Goal: Transaction & Acquisition: Book appointment/travel/reservation

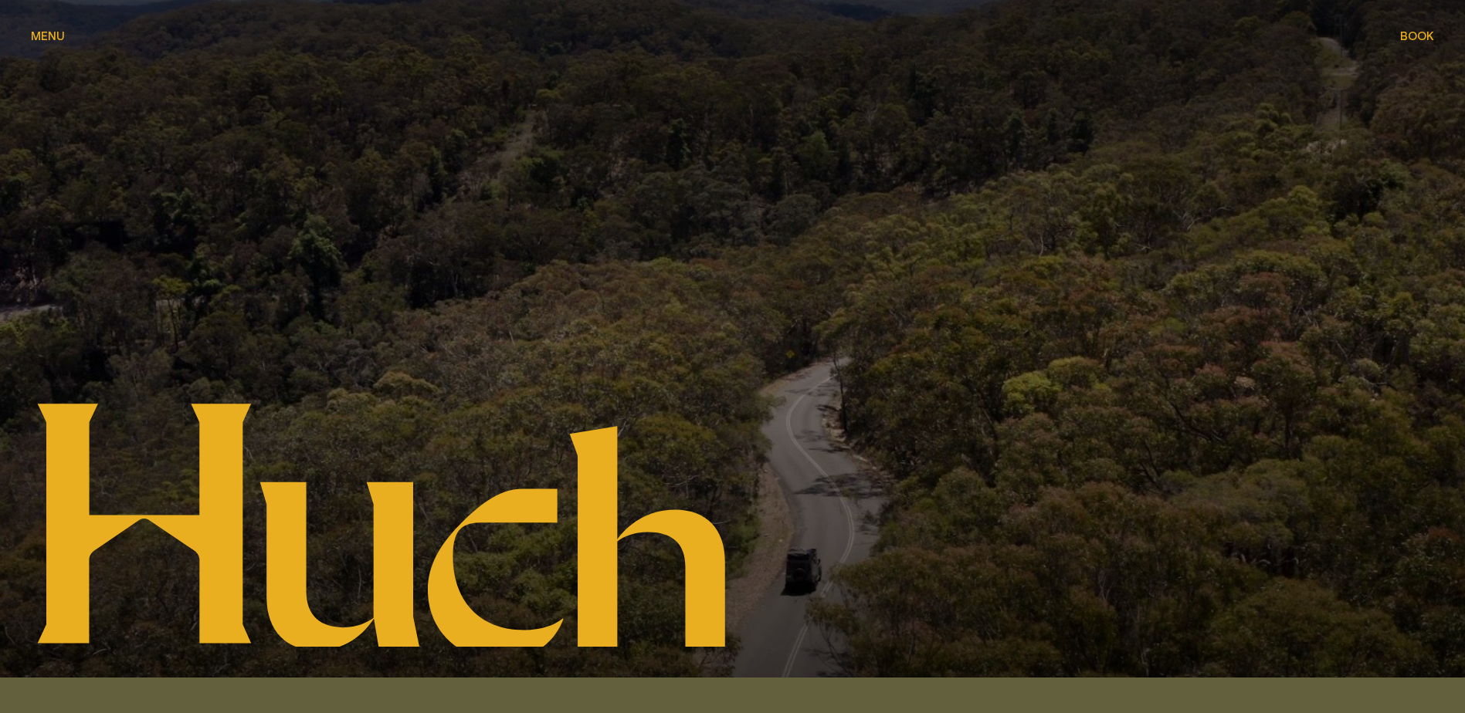
click at [50, 34] on span "Menu" at bounding box center [48, 36] width 34 height 12
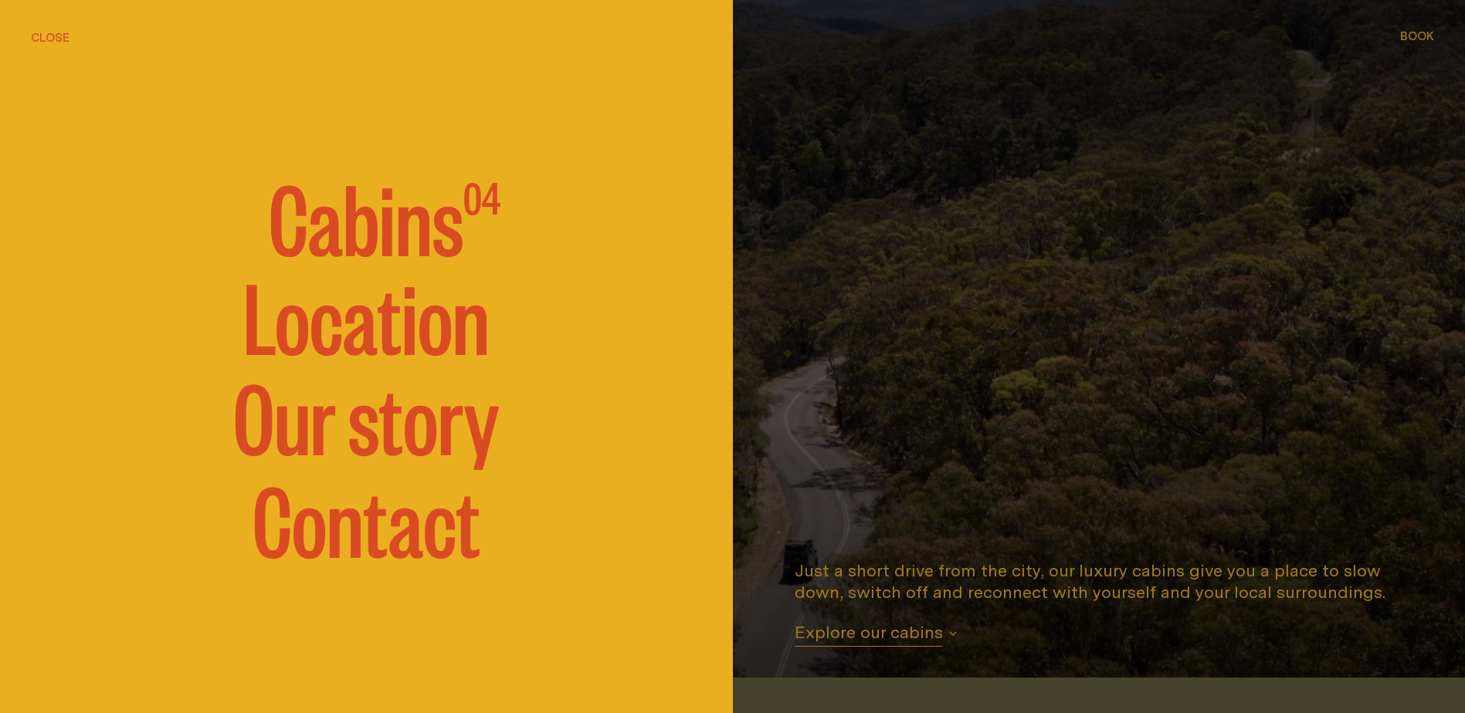
click at [359, 224] on span "Cabins" at bounding box center [366, 215] width 195 height 93
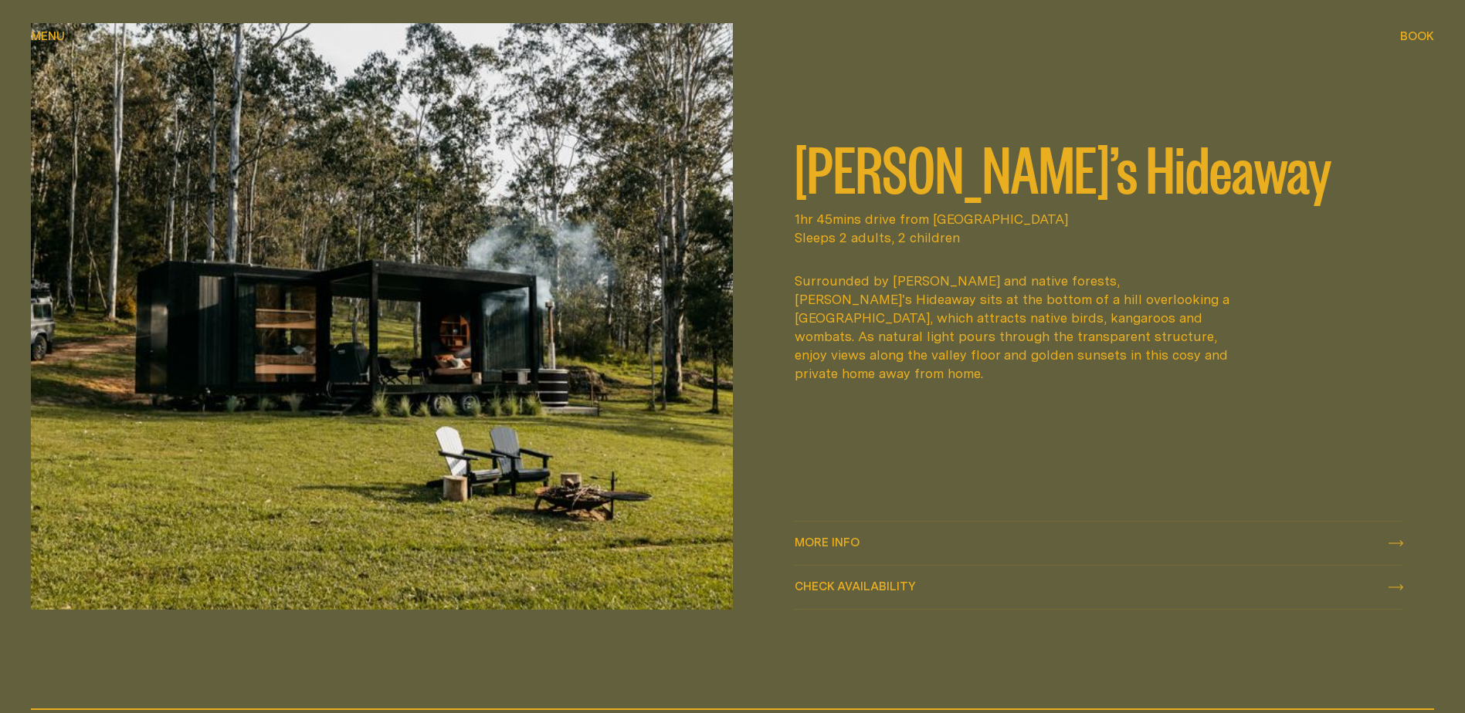
scroll to position [910, 0]
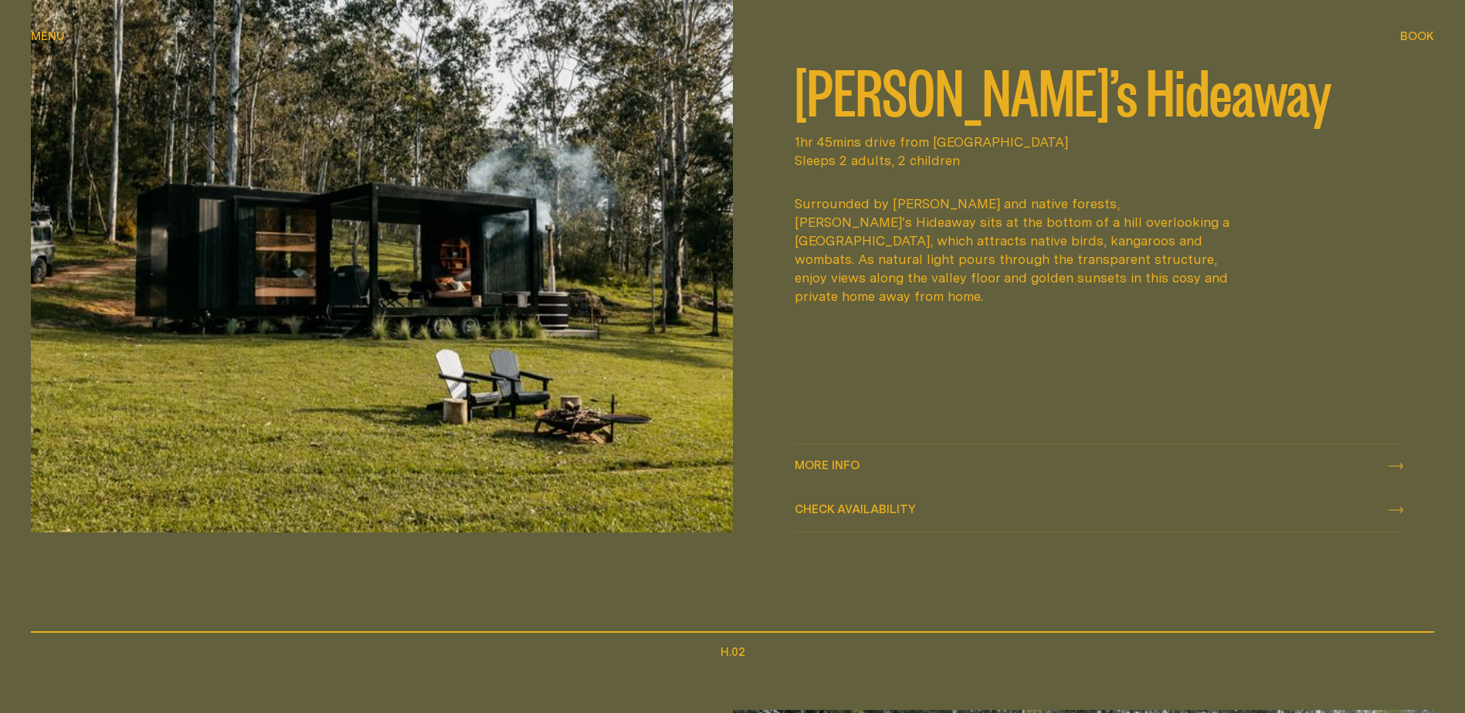
click at [1394, 466] on icon at bounding box center [1395, 466] width 15 height 6
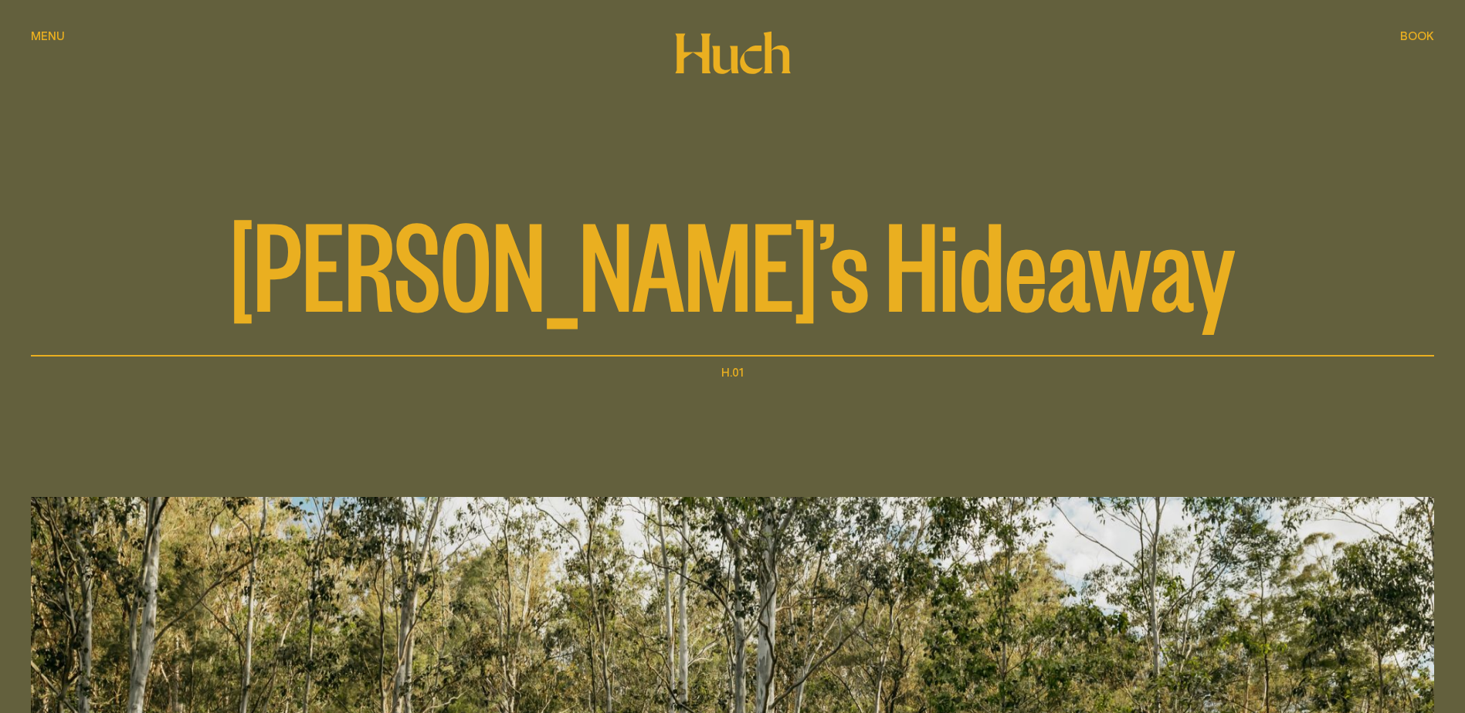
click at [36, 35] on span "Menu" at bounding box center [48, 36] width 34 height 12
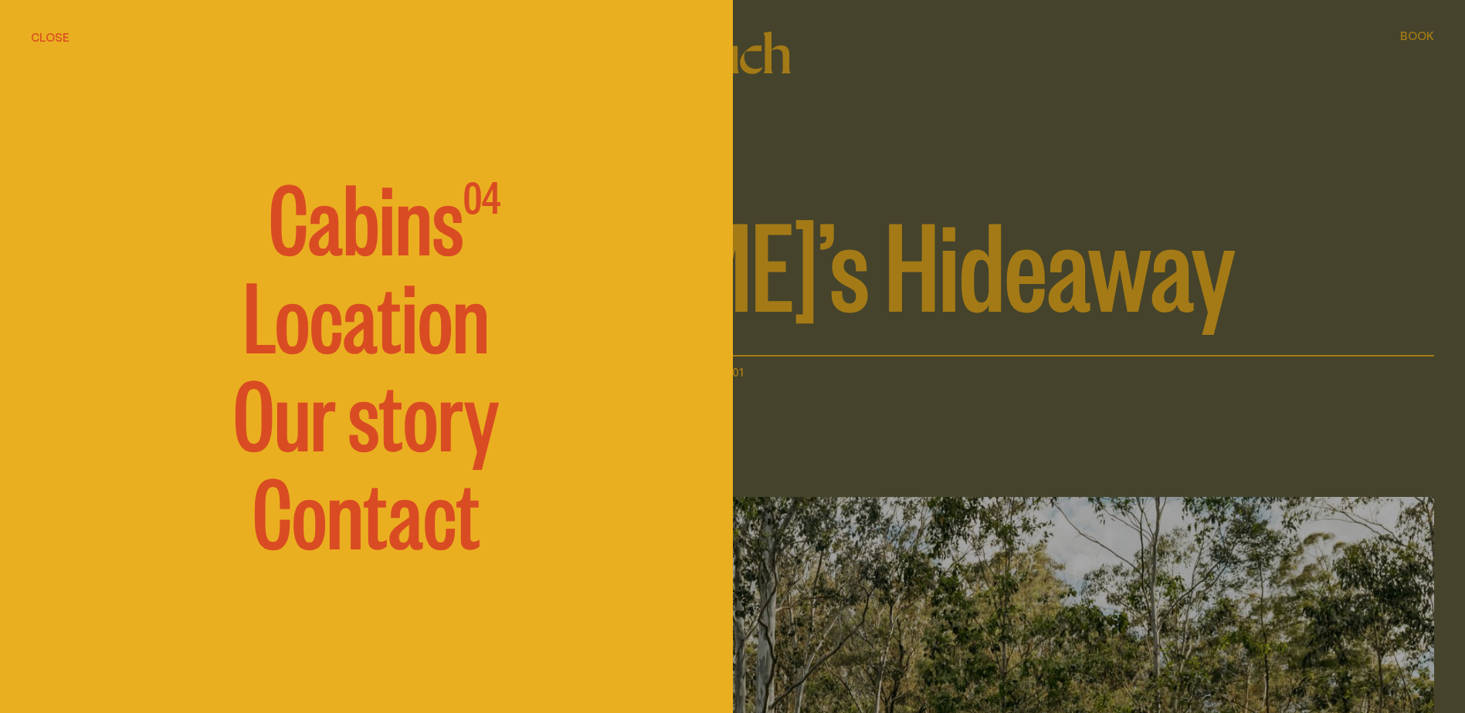
click at [978, 215] on div at bounding box center [732, 356] width 1465 height 713
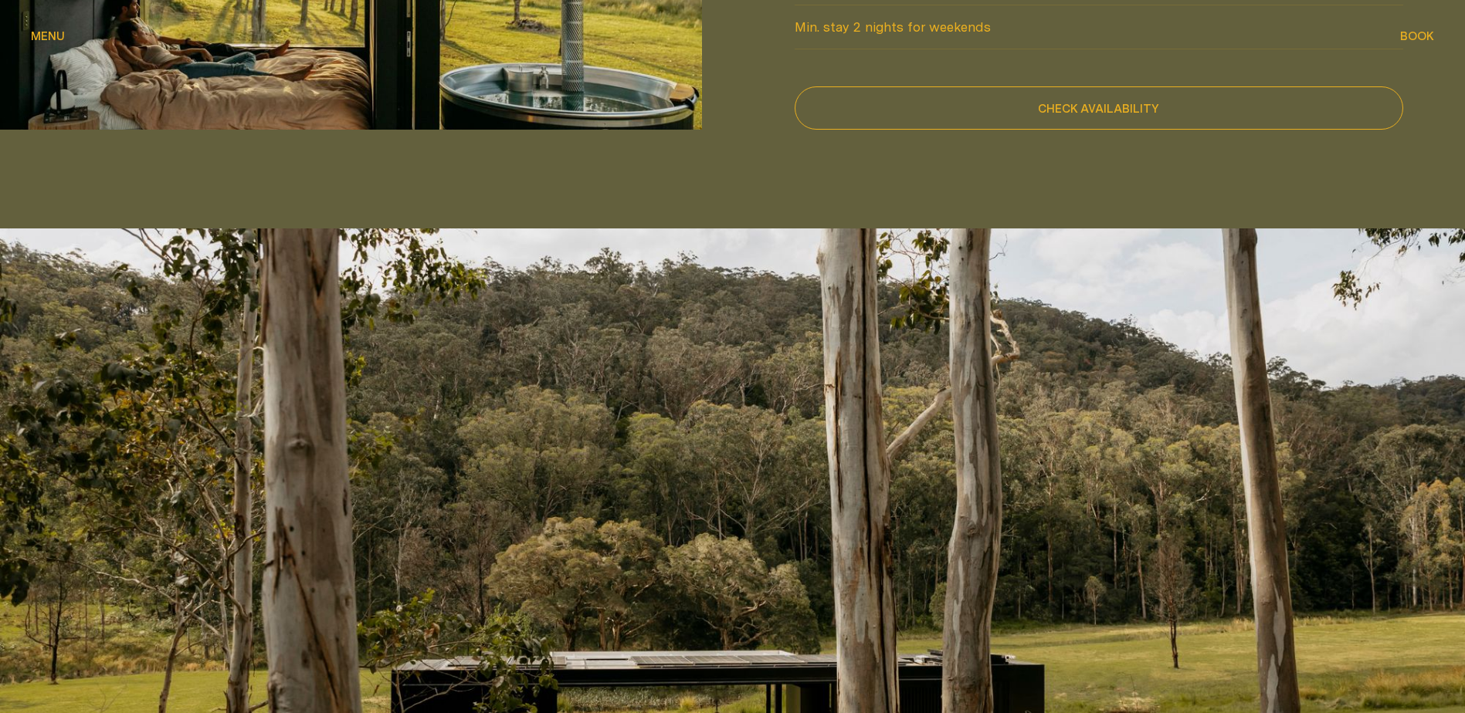
scroll to position [1544, 0]
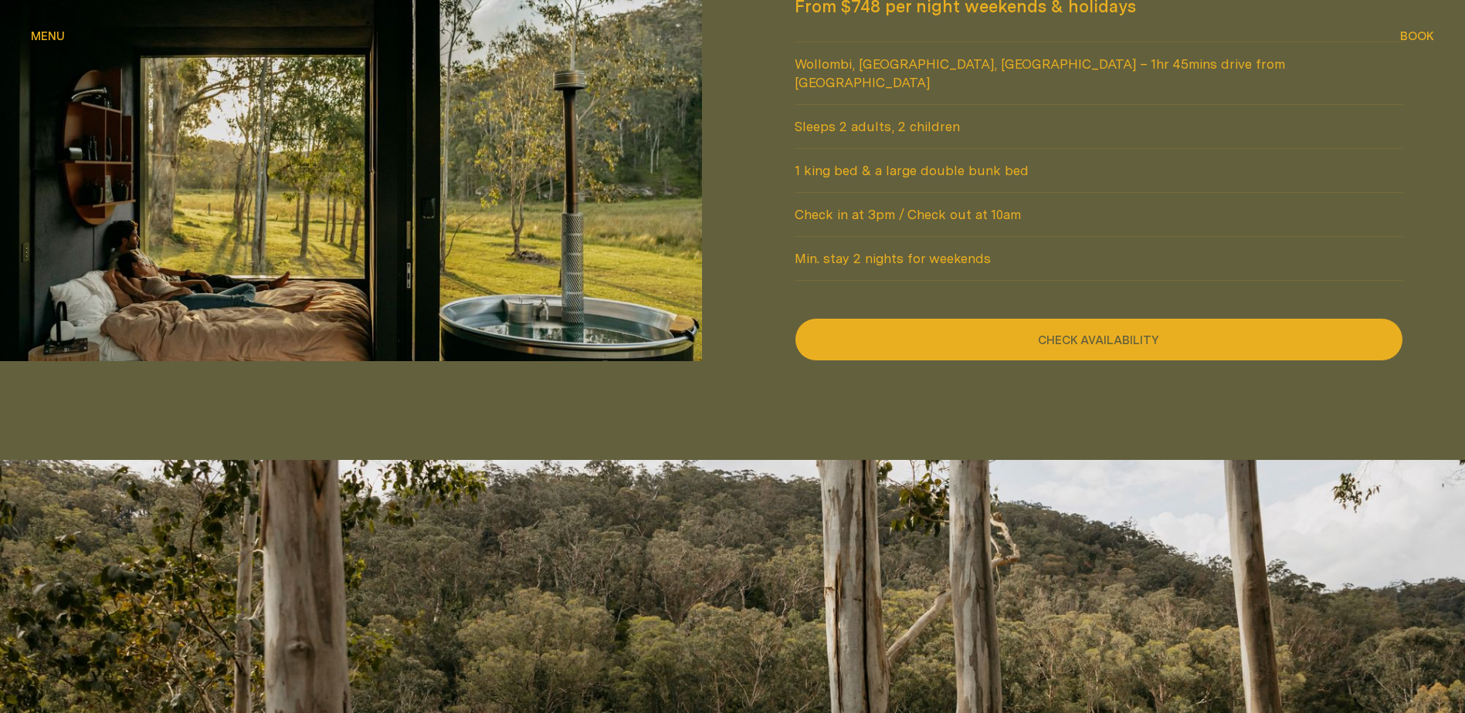
click at [1069, 318] on button "Check availability" at bounding box center [1098, 339] width 609 height 43
select select "******"
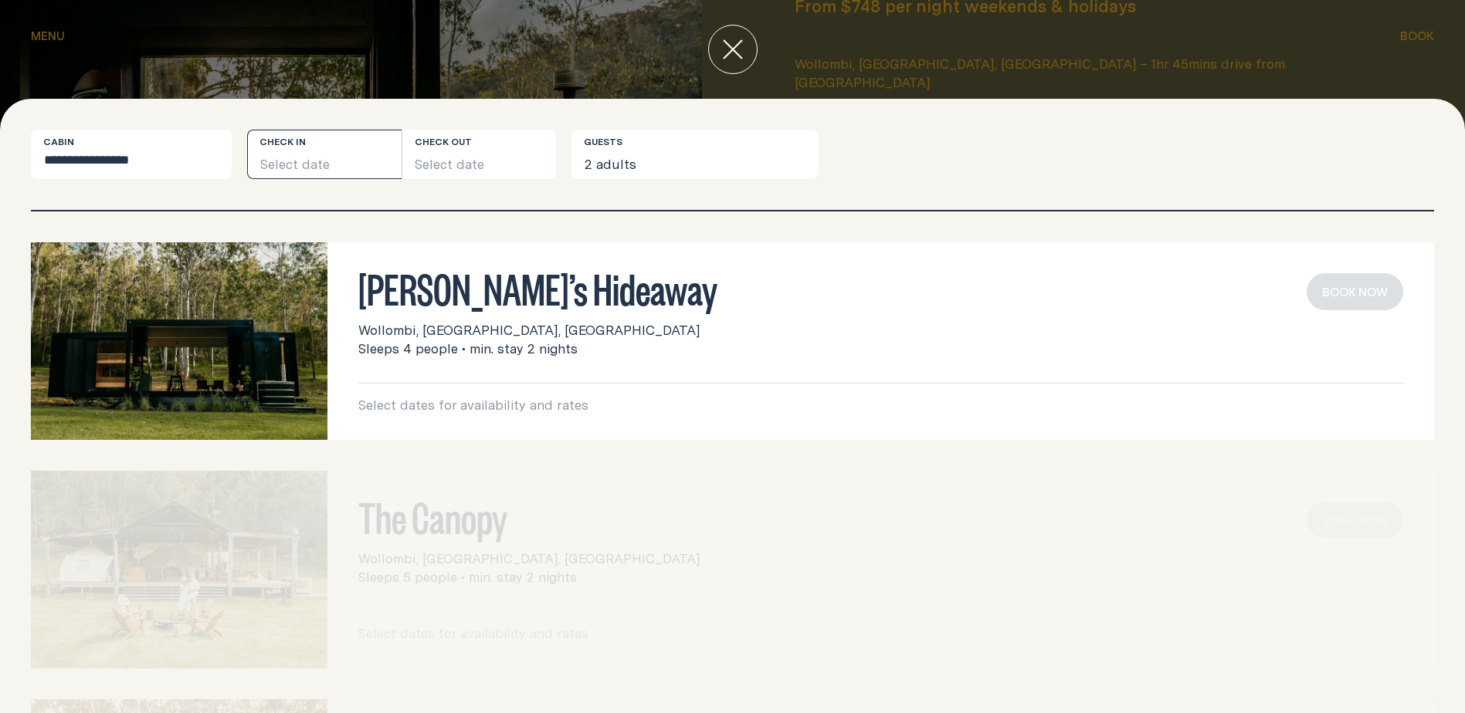
click at [285, 164] on button "Select date" at bounding box center [324, 154] width 154 height 49
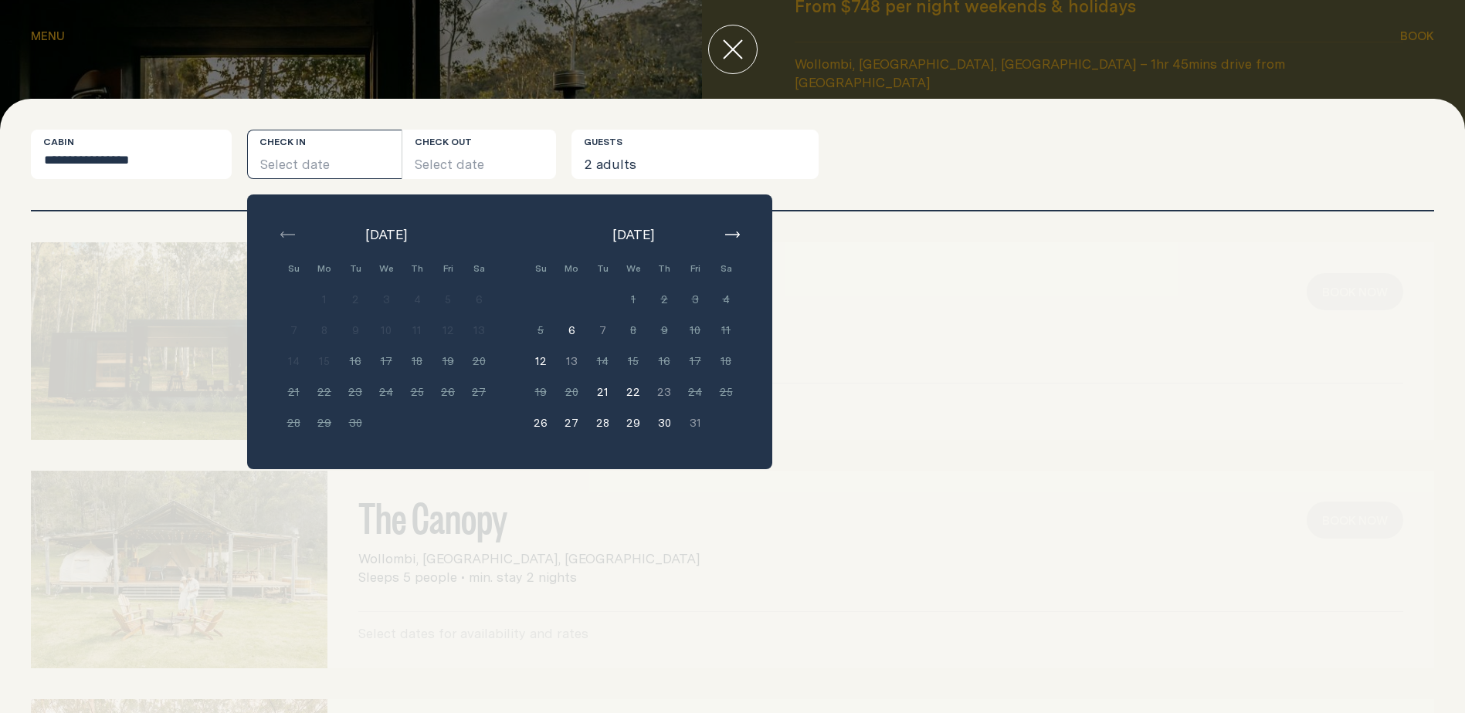
click at [728, 233] on icon "button" at bounding box center [732, 235] width 15 height 6
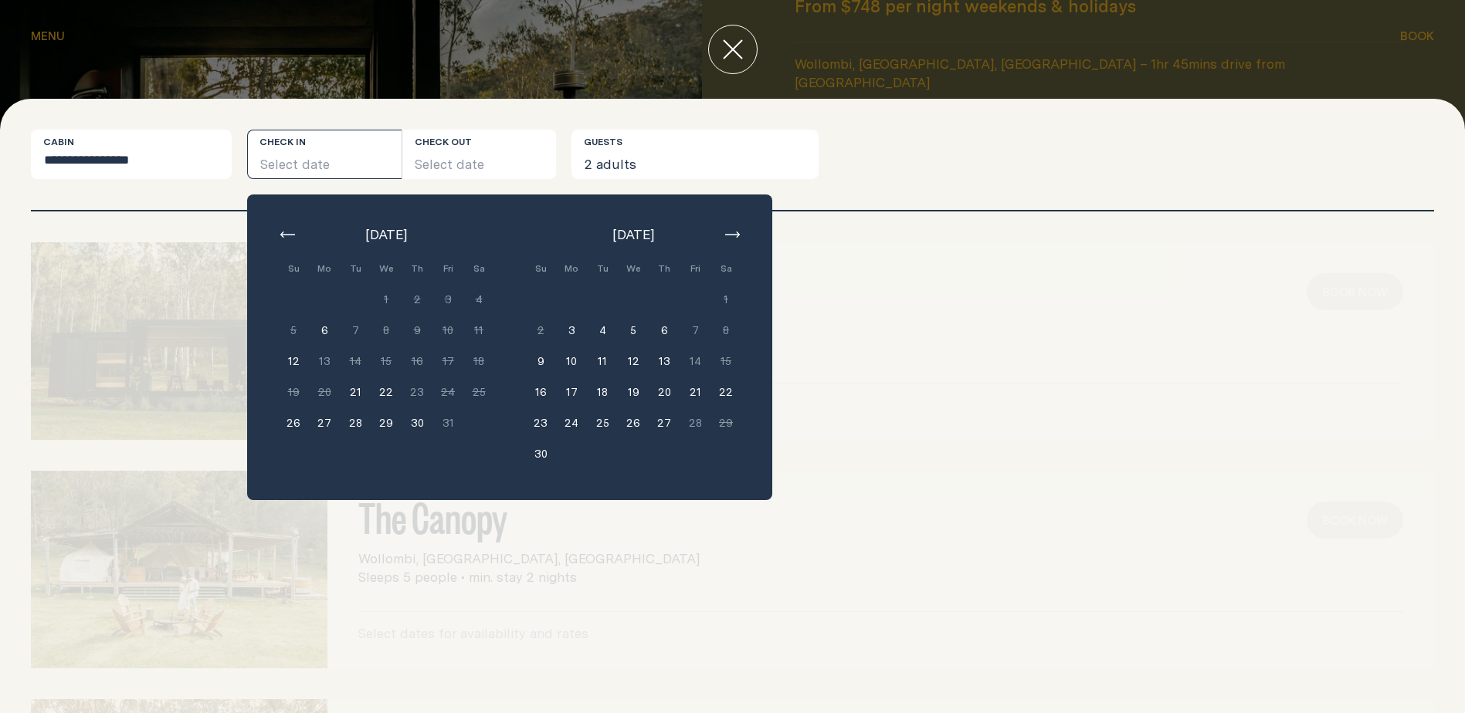
click at [569, 361] on button "10" at bounding box center [571, 361] width 31 height 31
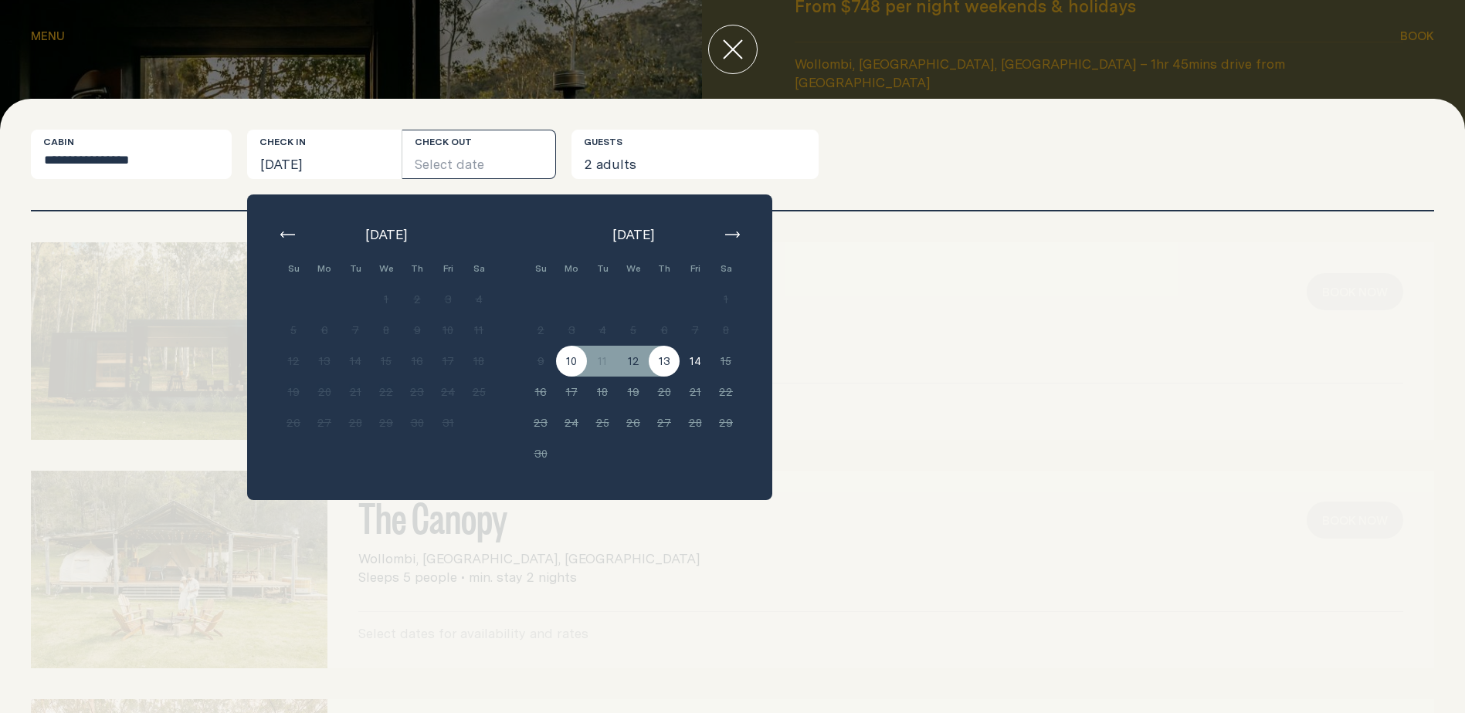
click at [672, 360] on button "13" at bounding box center [664, 361] width 31 height 31
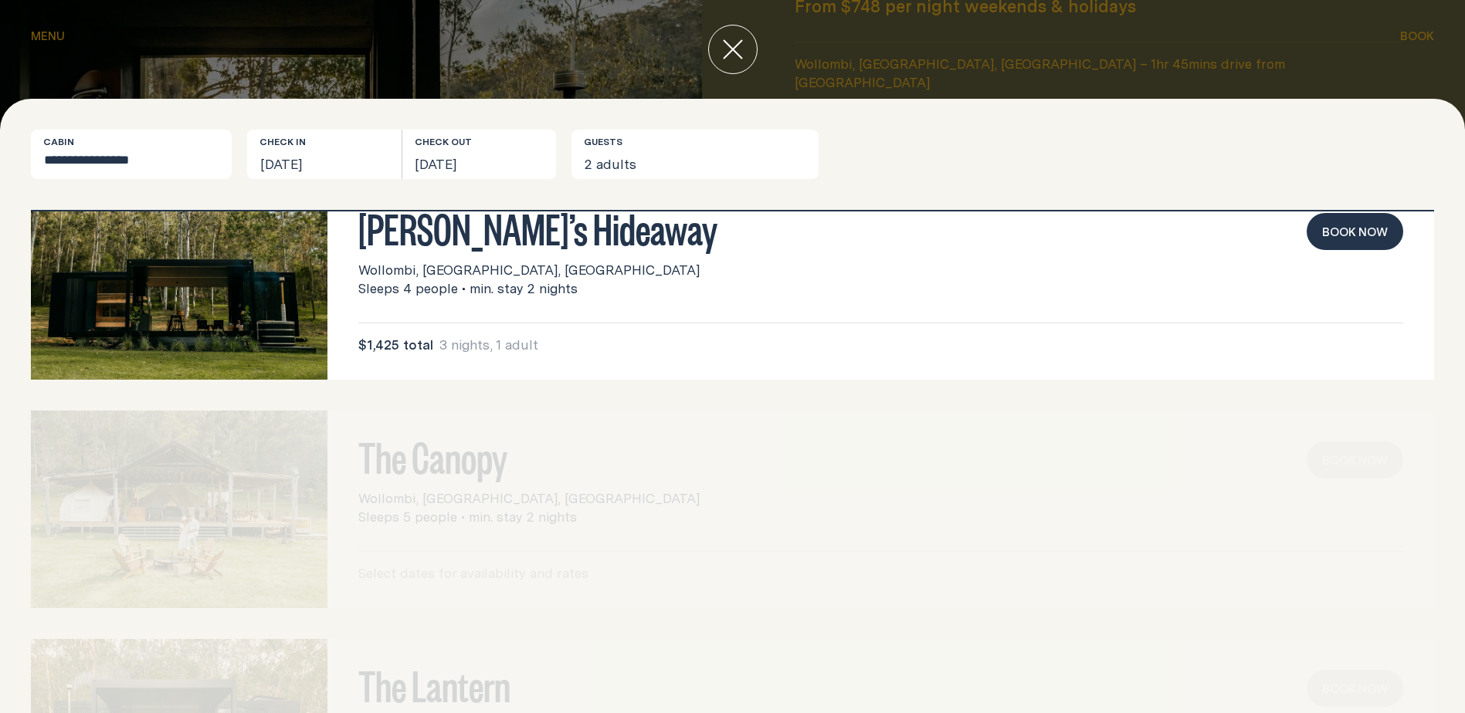
scroll to position [0, 0]
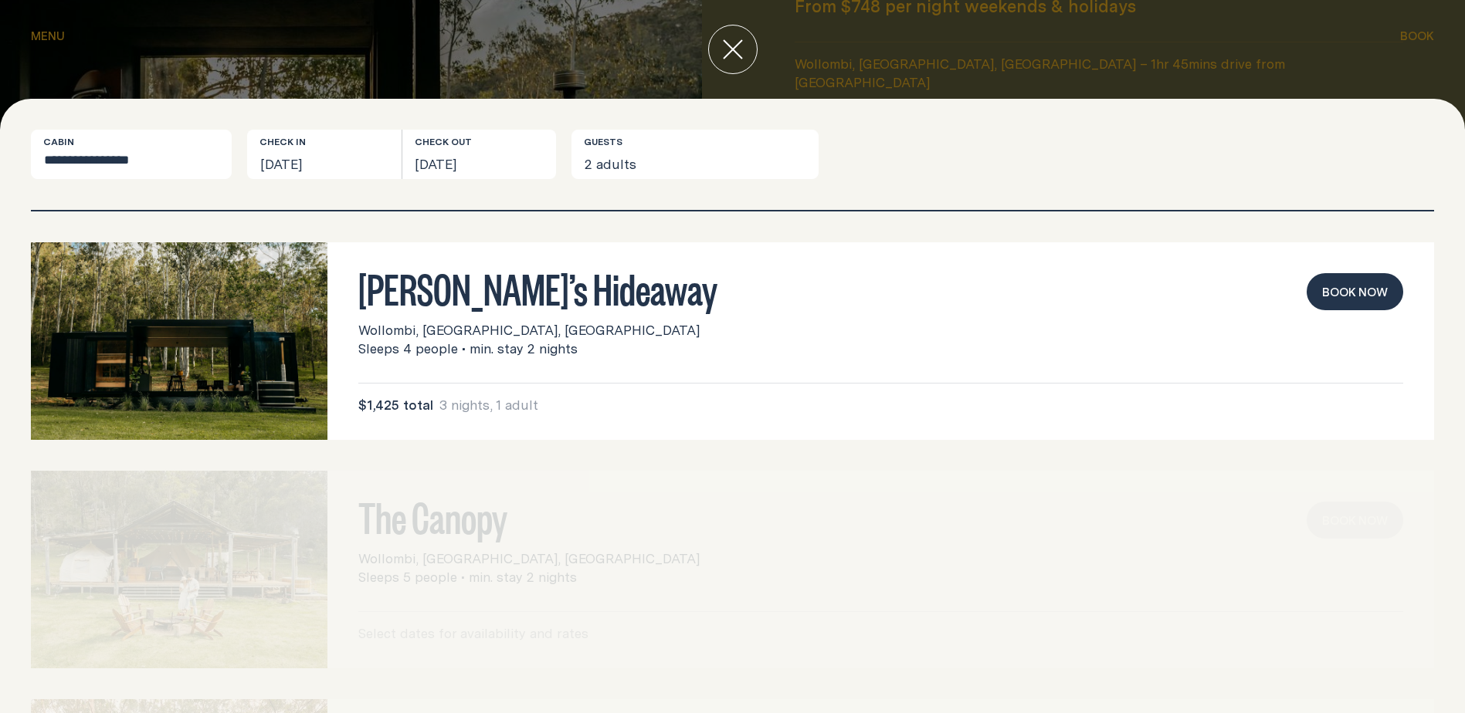
click at [1364, 290] on button "Book now" at bounding box center [1354, 291] width 97 height 37
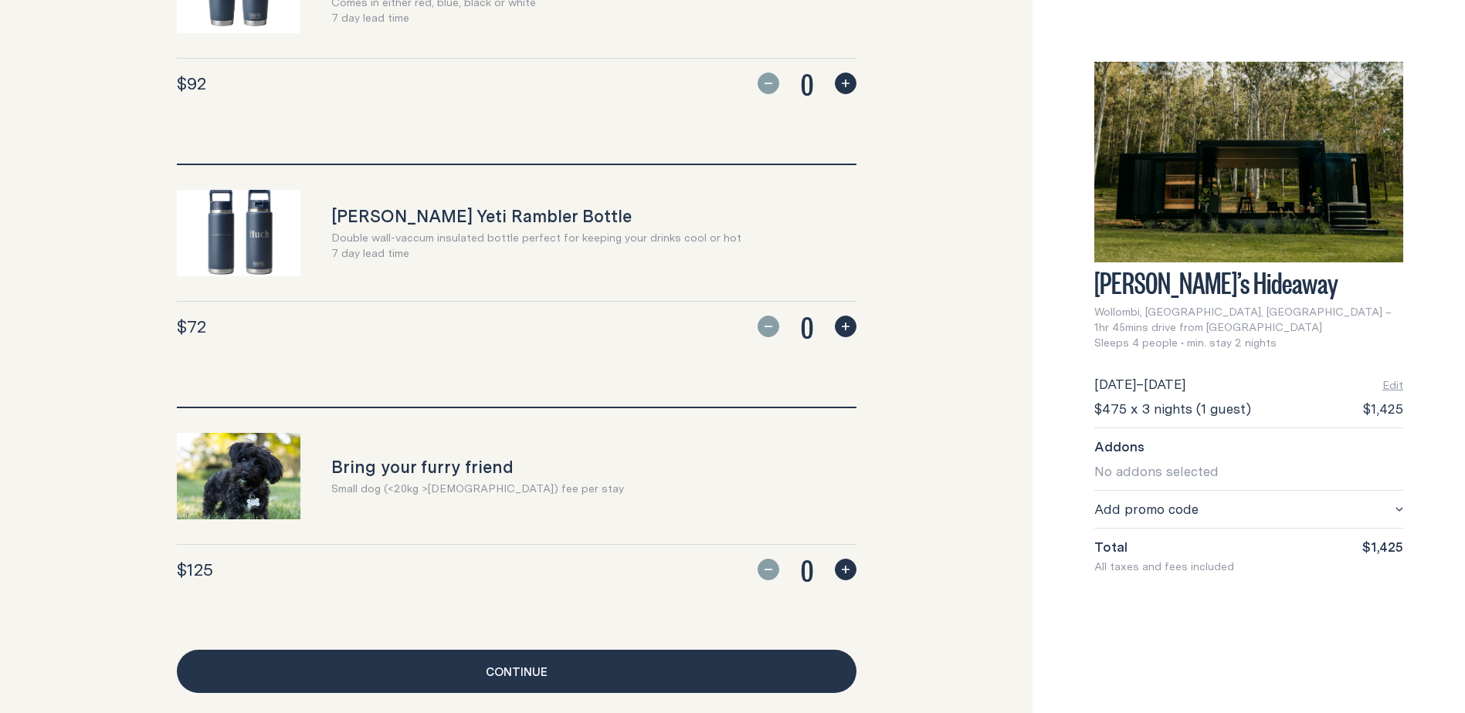
scroll to position [1364, 0]
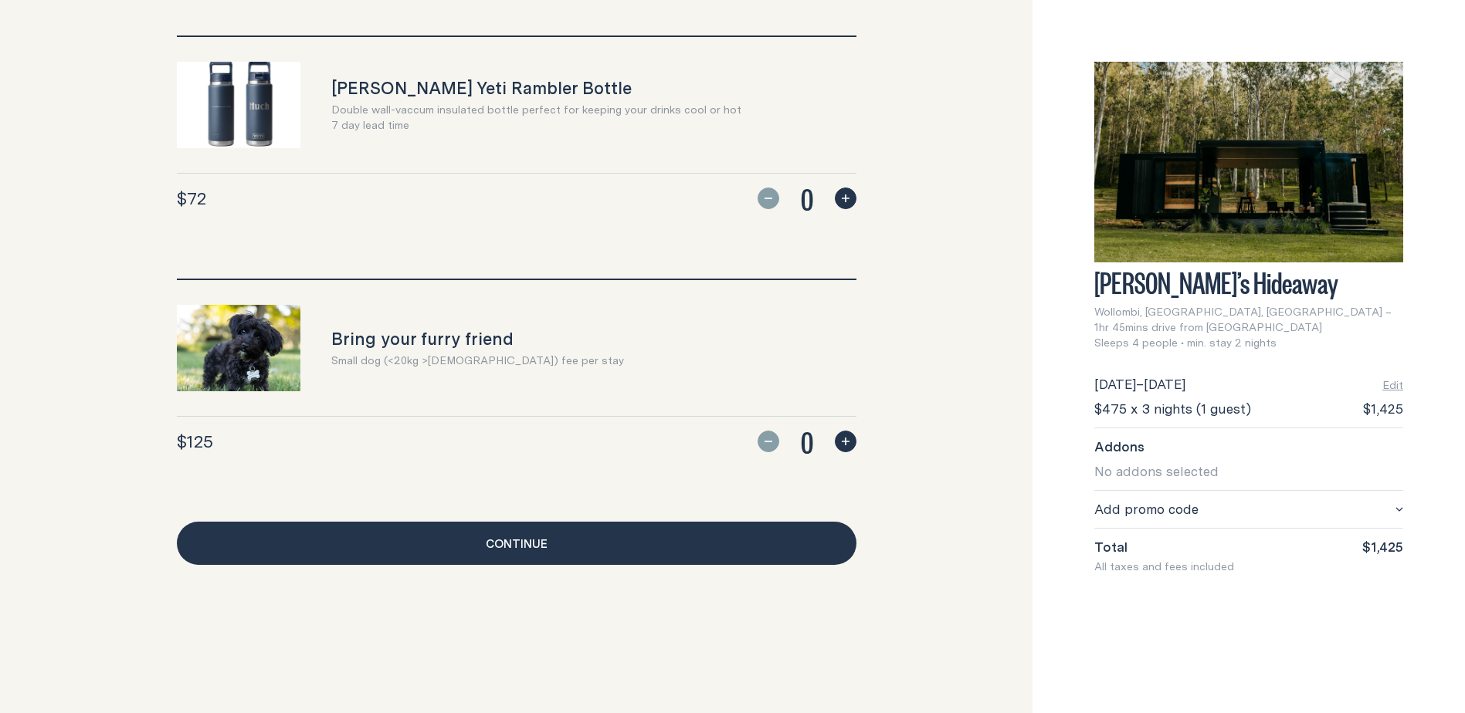
click at [708, 537] on link "Continue" at bounding box center [516, 543] width 679 height 43
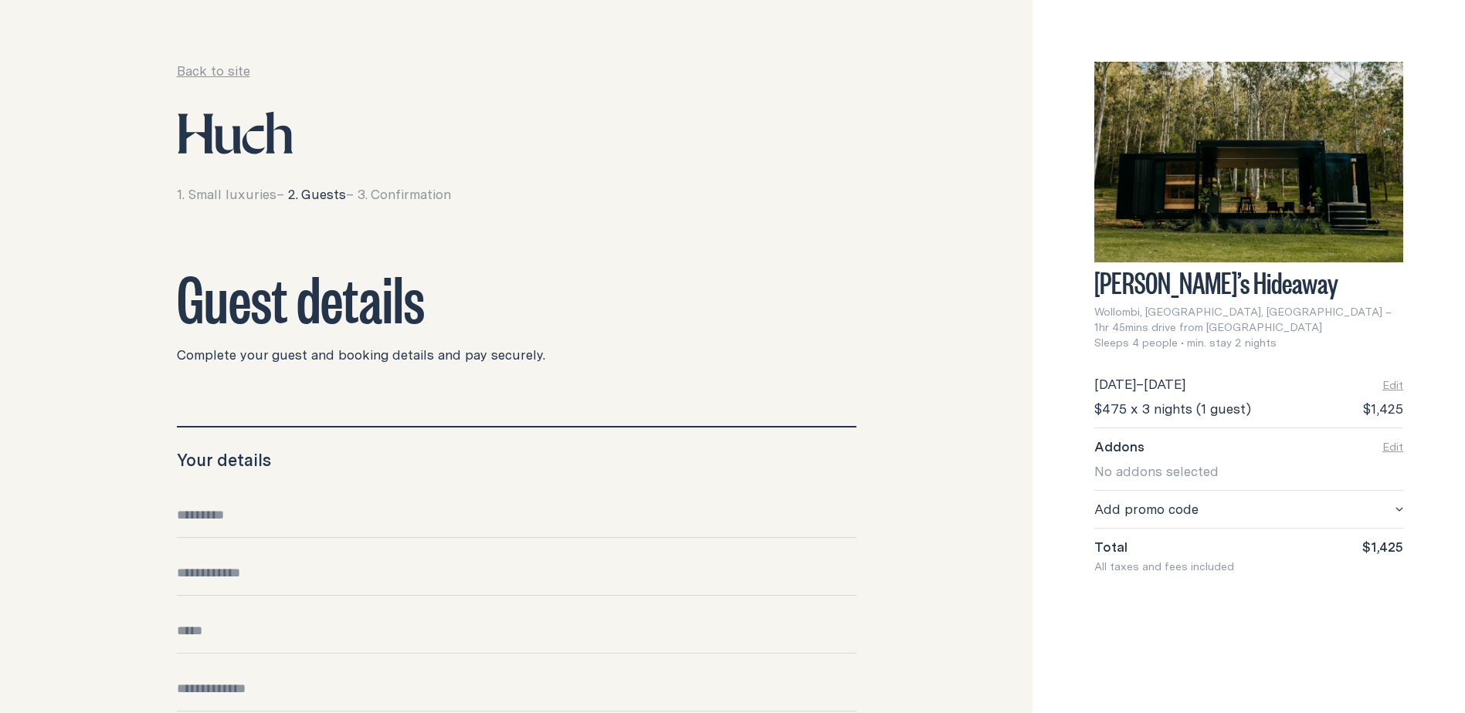
click at [227, 514] on input "Full name" at bounding box center [516, 522] width 679 height 32
type input "**********"
drag, startPoint x: 276, startPoint y: 568, endPoint x: 164, endPoint y: 563, distance: 111.3
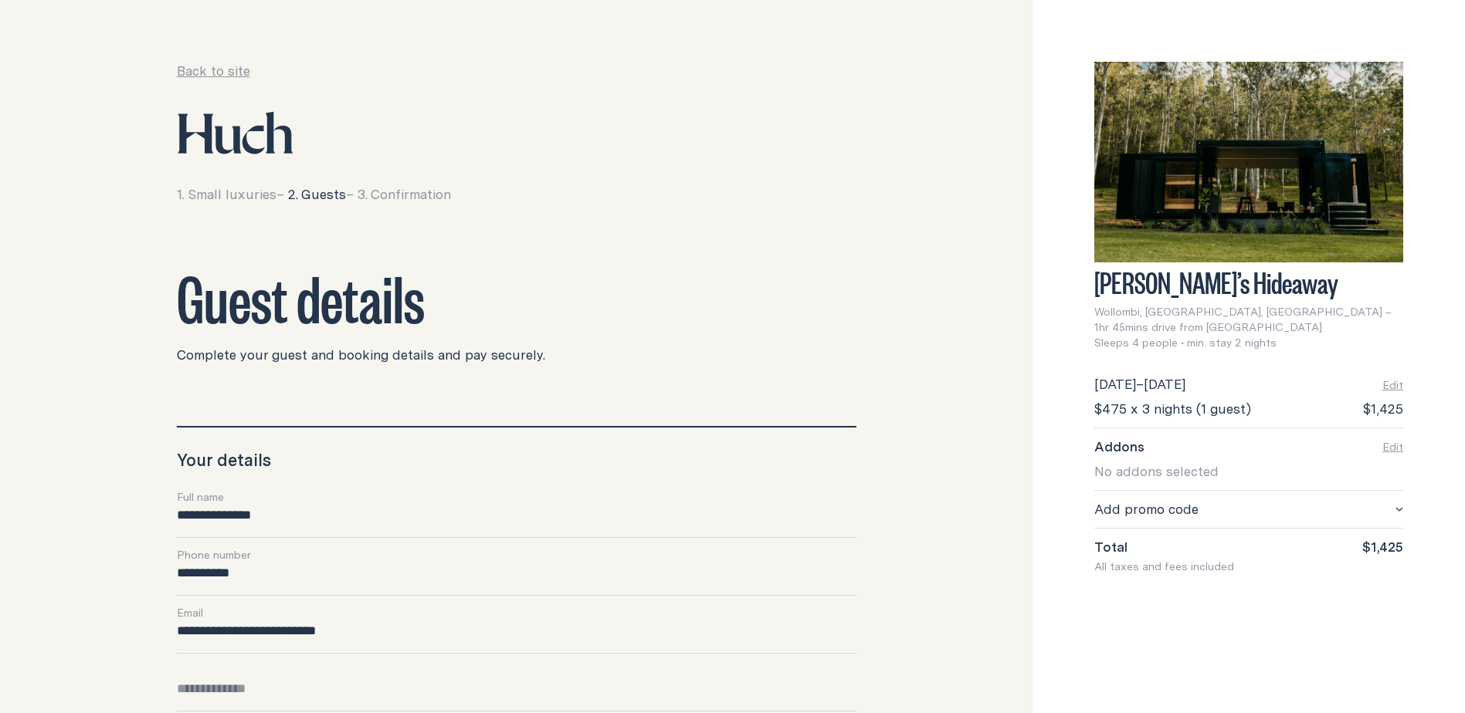
type input "****"
click at [483, 637] on input "**********" at bounding box center [516, 638] width 679 height 32
drag, startPoint x: 398, startPoint y: 632, endPoint x: 161, endPoint y: 625, distance: 237.2
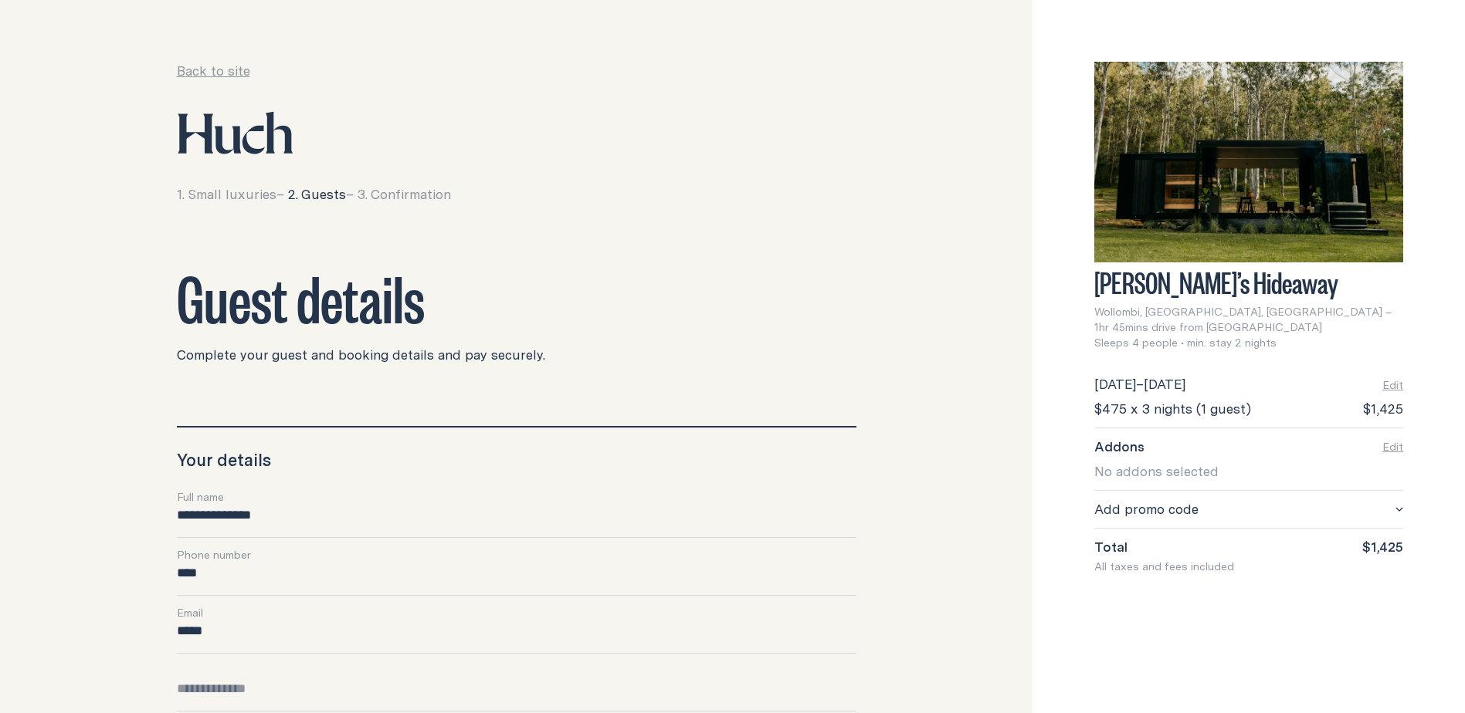
type input "**********"
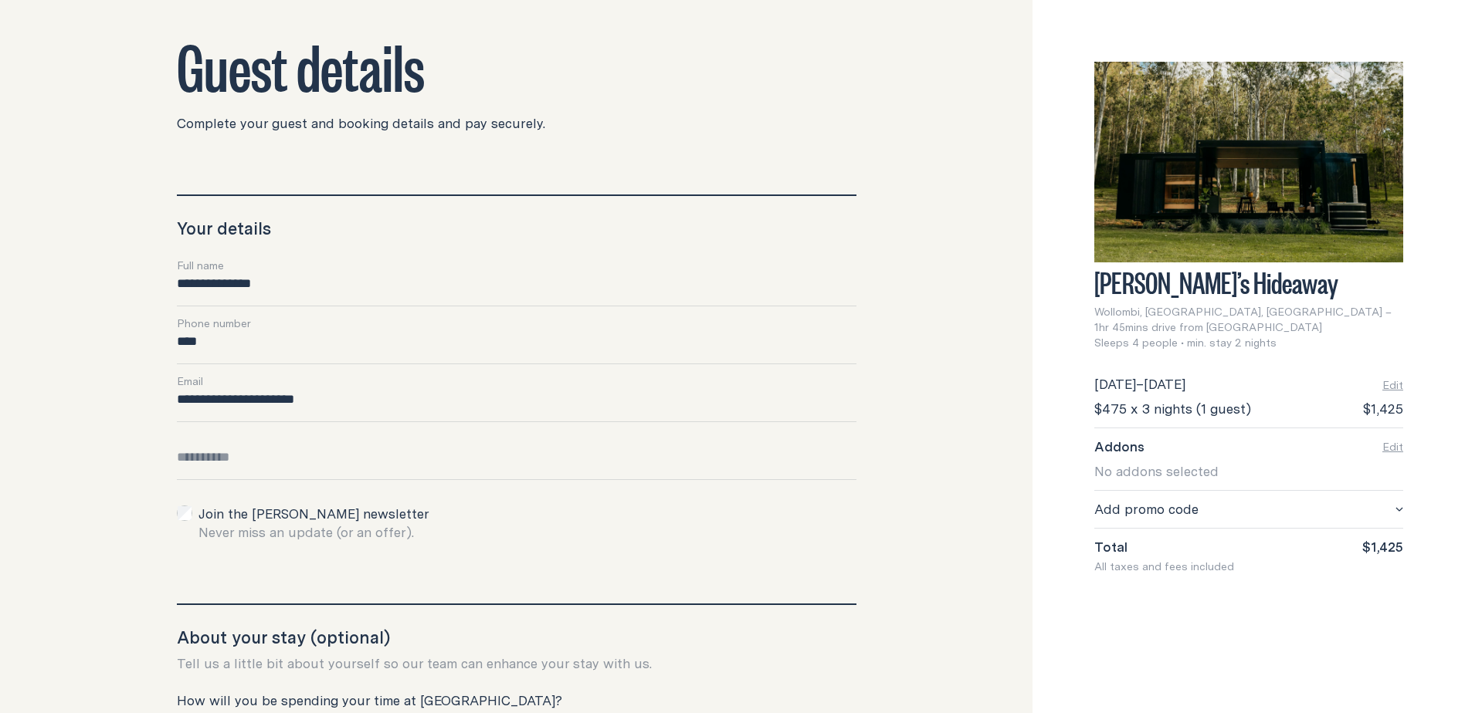
click at [240, 466] on input "Date of birth" at bounding box center [516, 465] width 679 height 32
type input "**********"
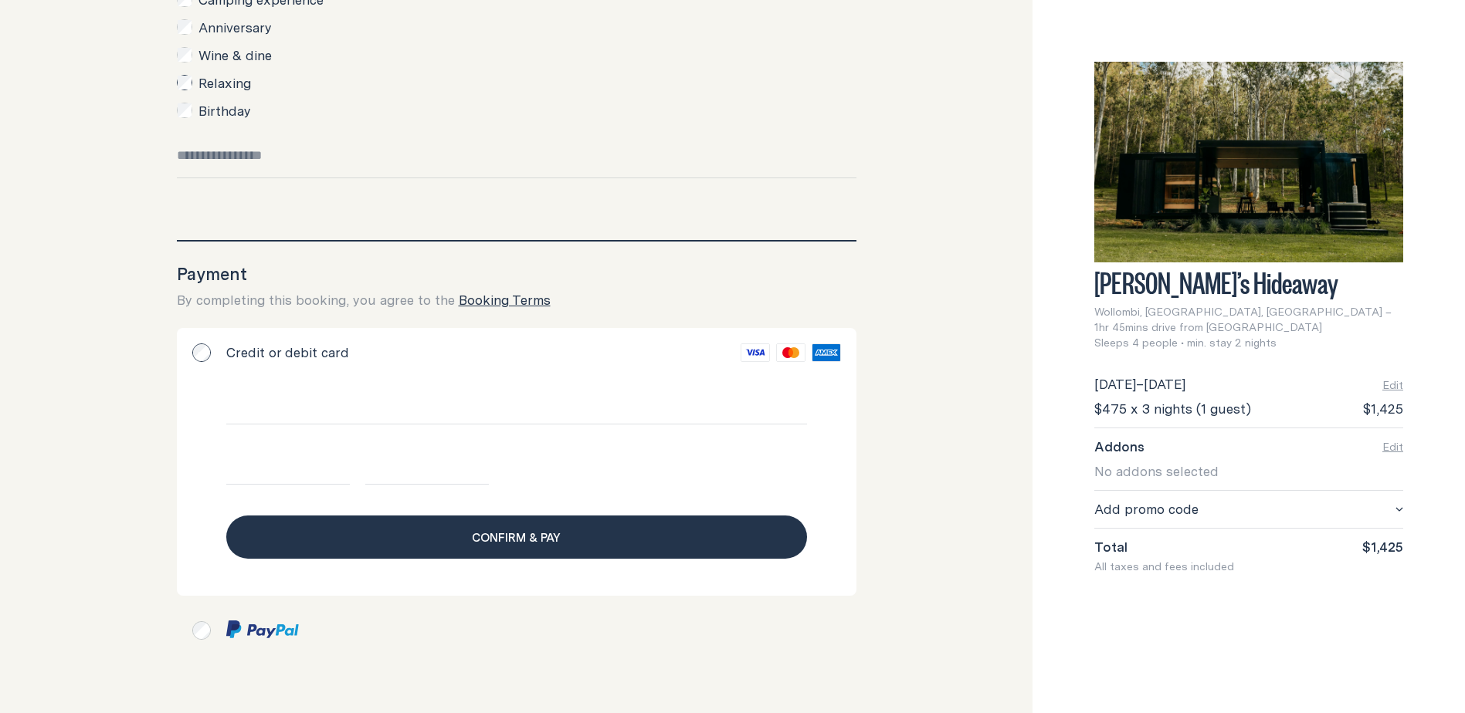
scroll to position [1094, 0]
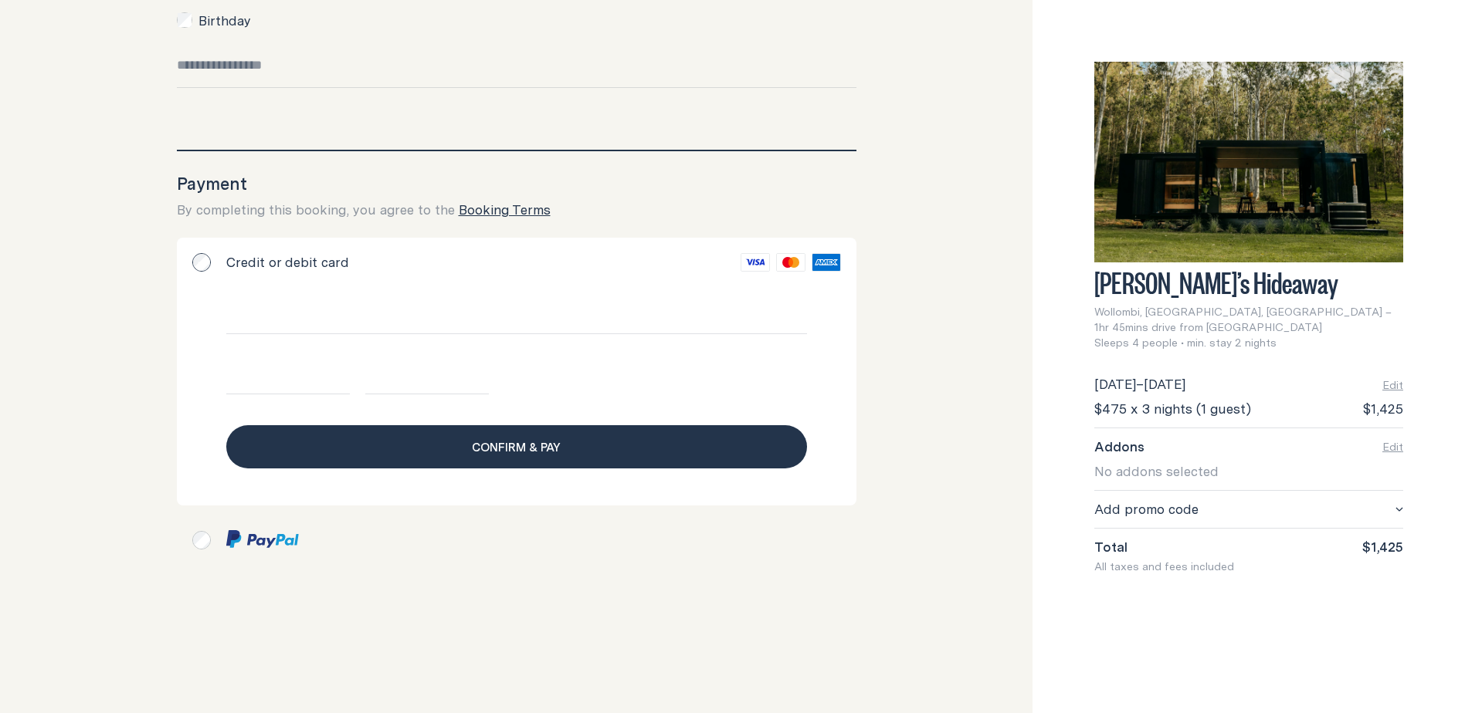
click at [503, 446] on span "Confirm & pay" at bounding box center [516, 447] width 89 height 19
click at [471, 439] on button "Confirm & pay" at bounding box center [516, 446] width 581 height 43
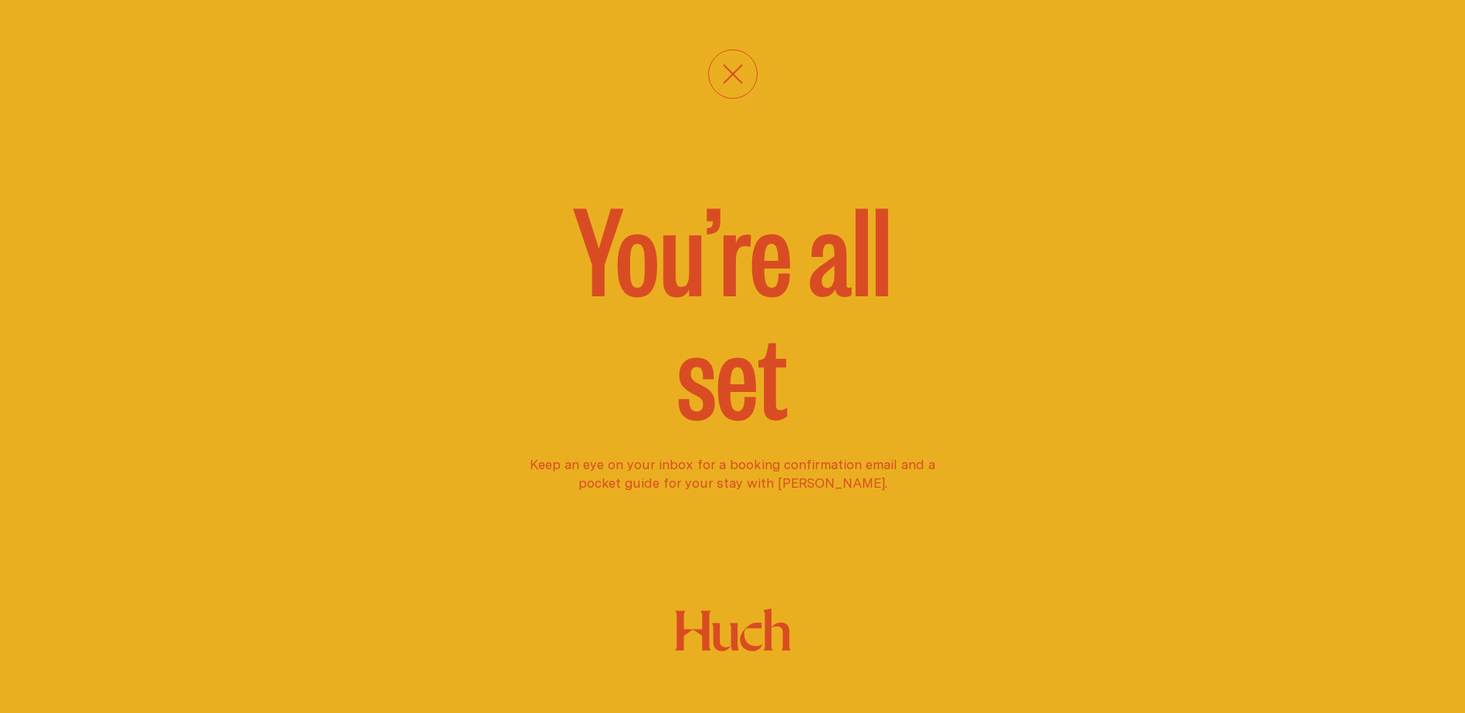
scroll to position [815, 0]
click at [733, 74] on icon "close" at bounding box center [733, 74] width 20 height 20
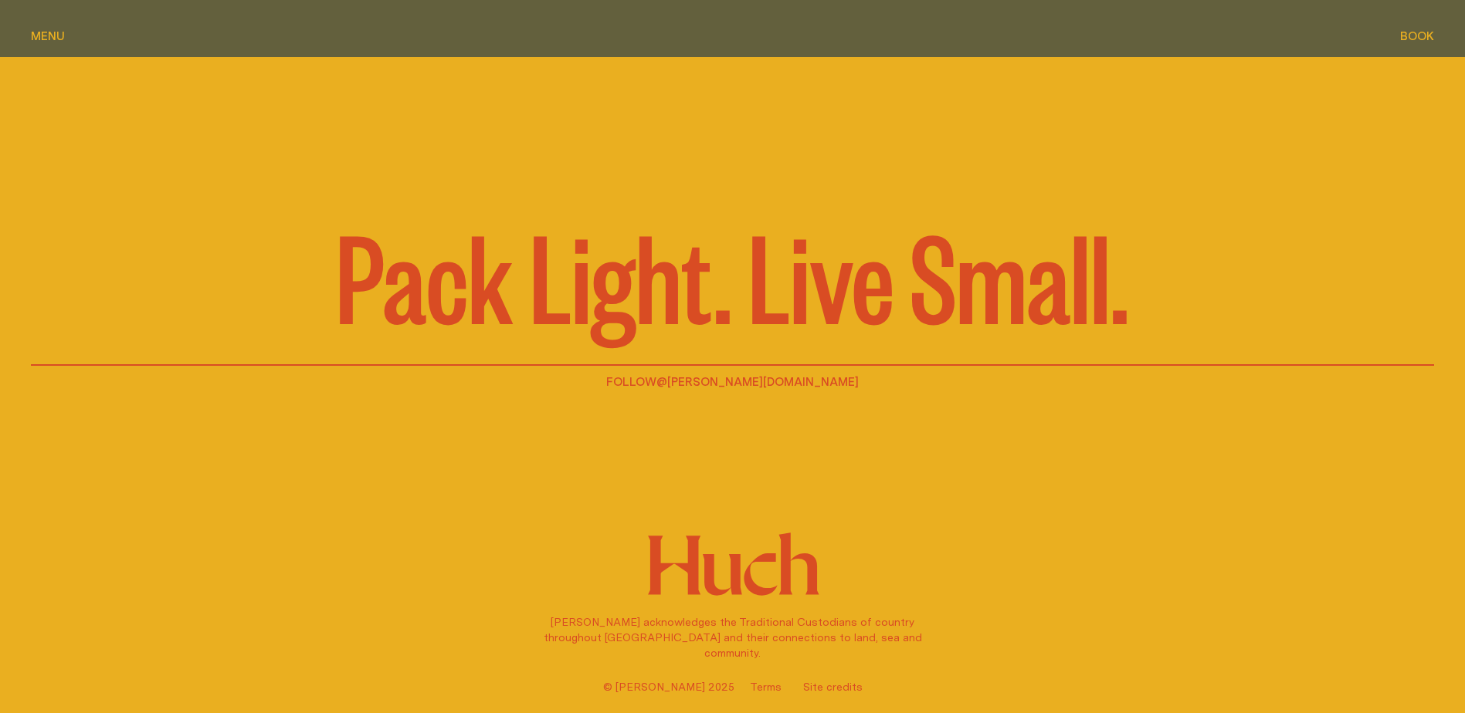
scroll to position [3822, 0]
